Goal: Information Seeking & Learning: Learn about a topic

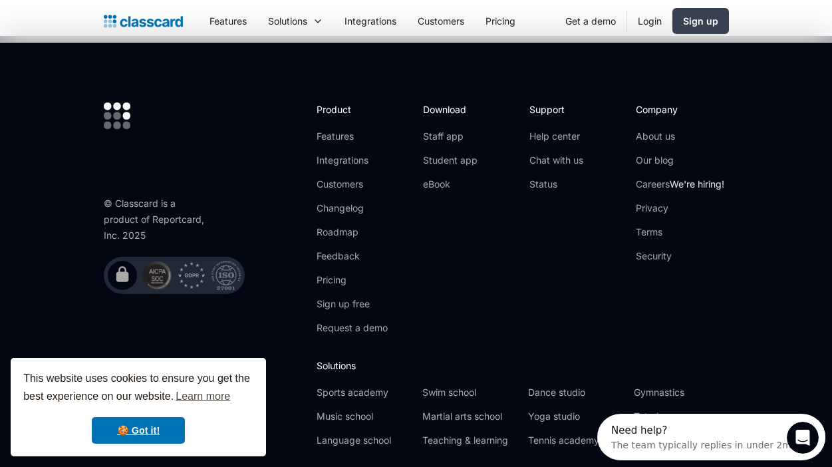
scroll to position [4162, 0]
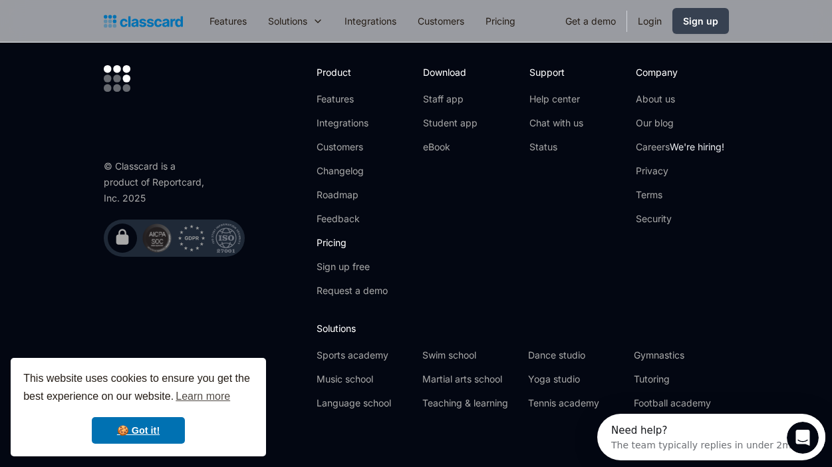
click at [328, 236] on link "Pricing" at bounding box center [352, 242] width 71 height 13
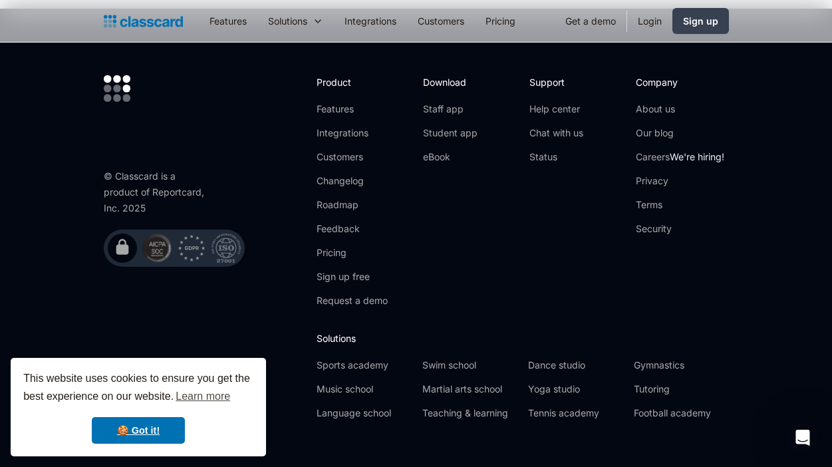
scroll to position [4059, 0]
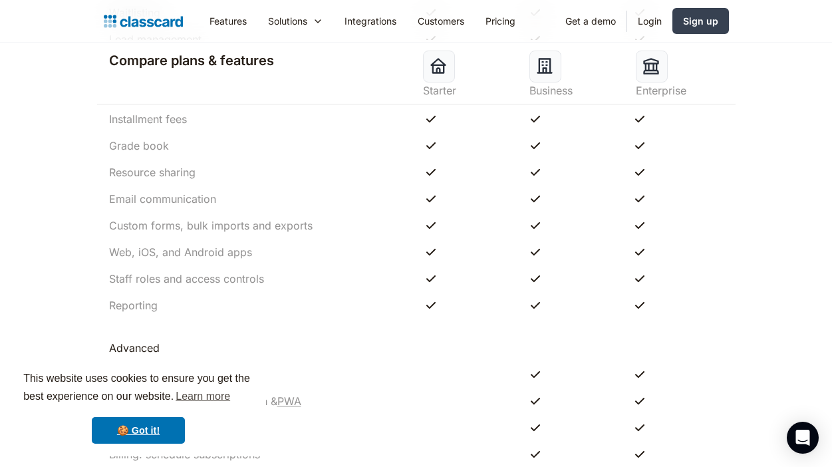
scroll to position [1119, 0]
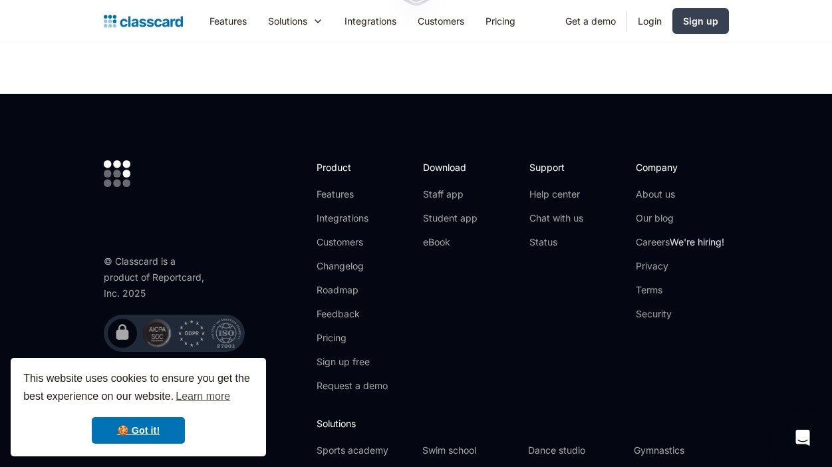
scroll to position [4152, 0]
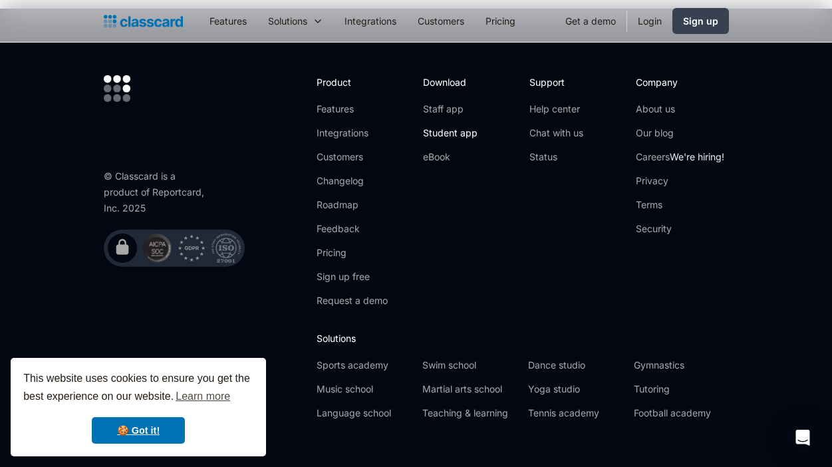
click at [456, 126] on link "Student app" at bounding box center [450, 132] width 55 height 13
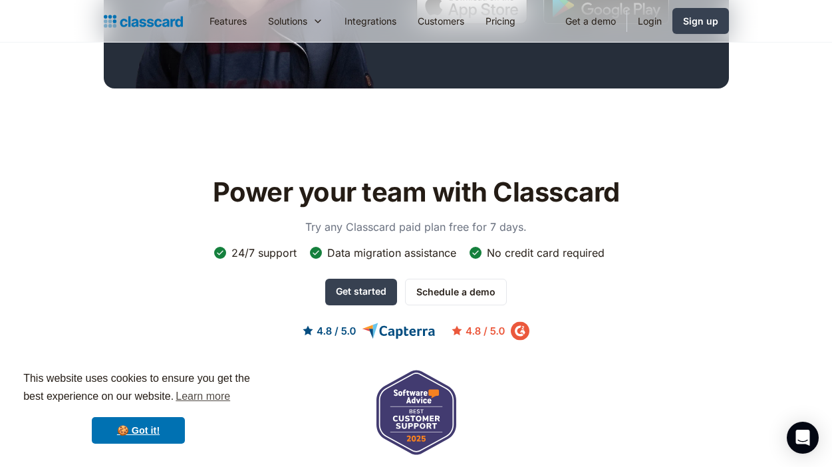
scroll to position [648, 0]
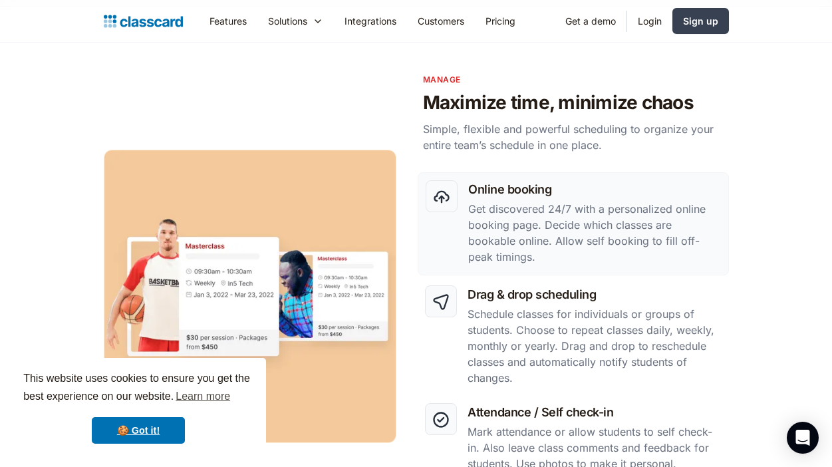
scroll to position [620, 0]
